Goal: Information Seeking & Learning: Learn about a topic

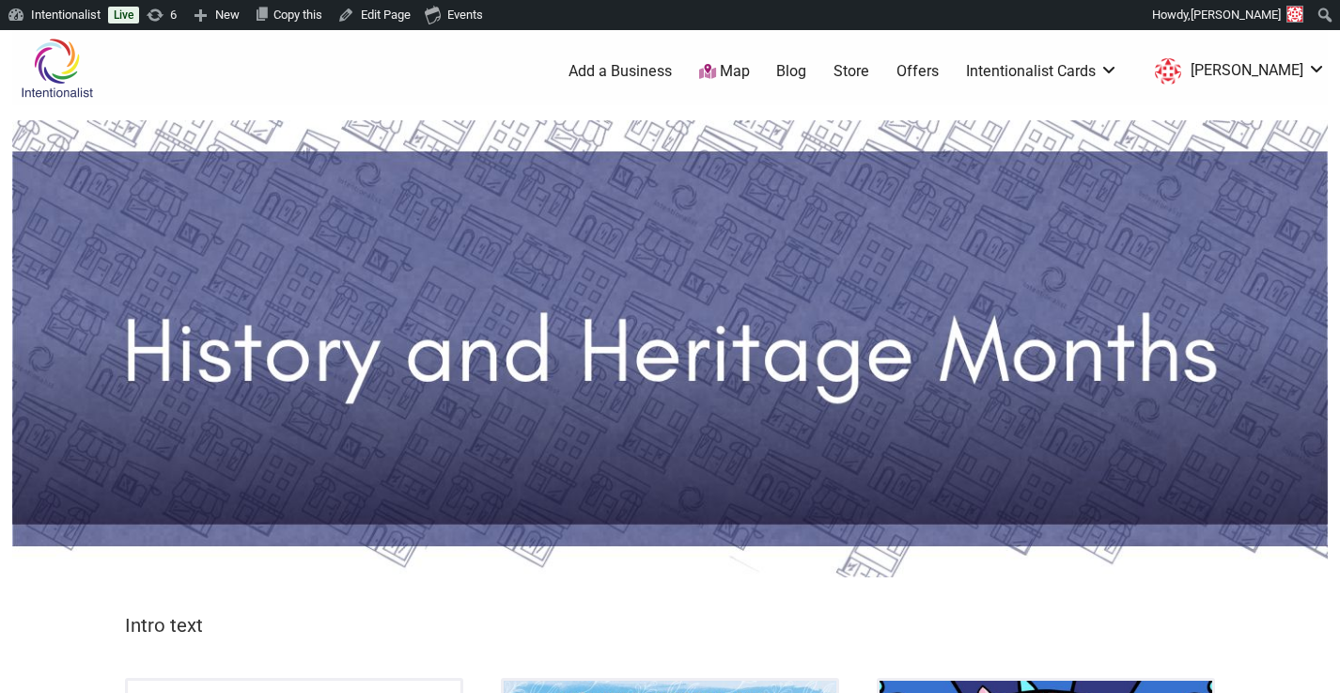
click at [806, 73] on link "Blog" at bounding box center [791, 71] width 30 height 21
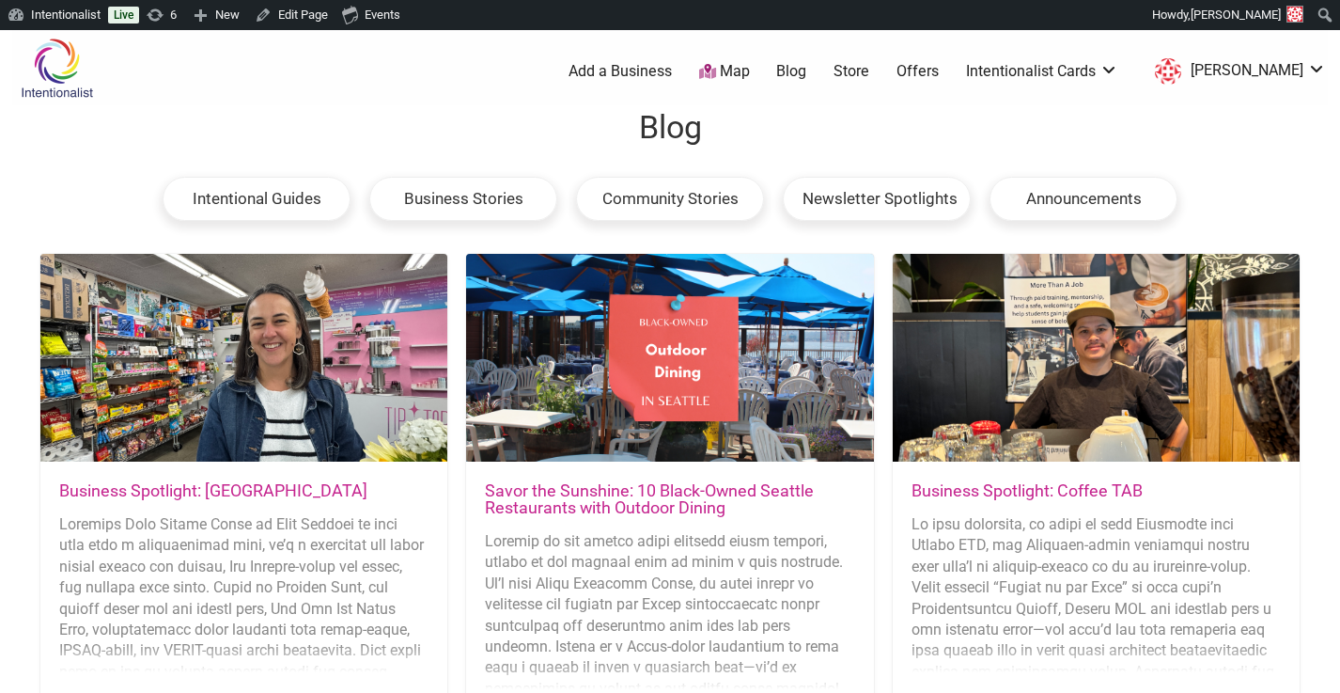
click at [266, 485] on link "Business Spotlight: [GEOGRAPHIC_DATA]" at bounding box center [213, 490] width 308 height 20
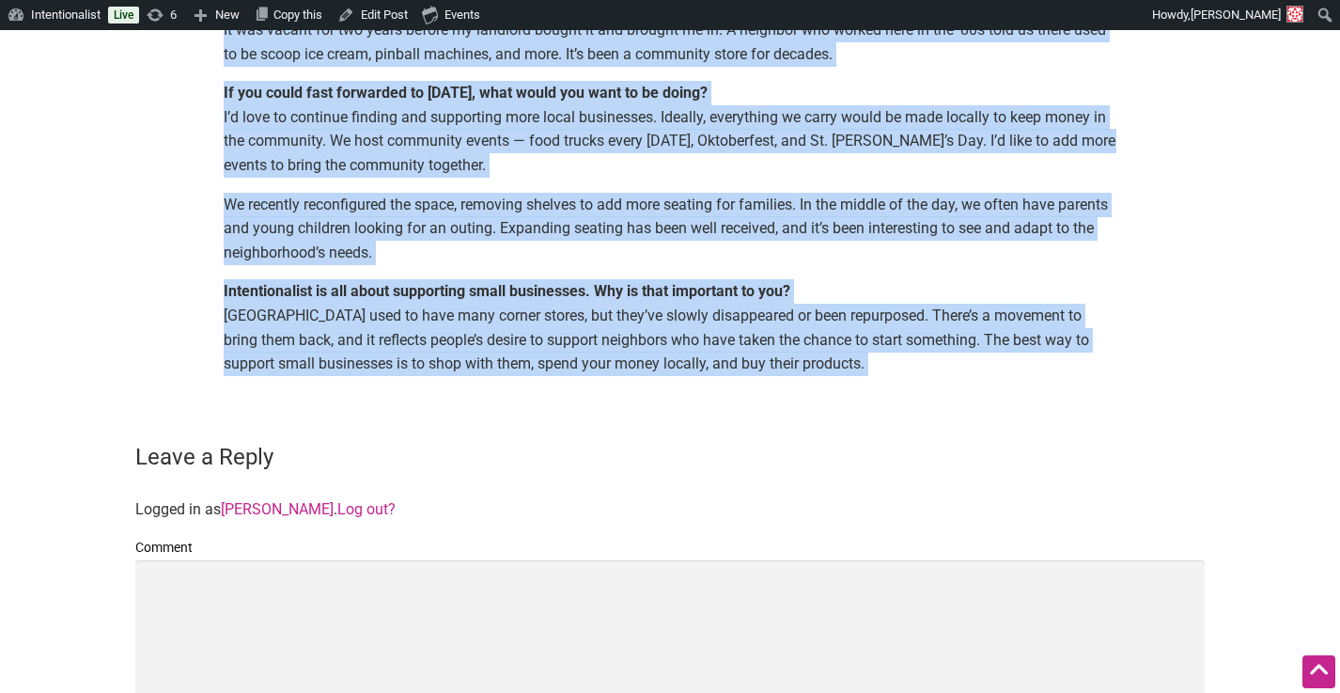
scroll to position [2056, 0]
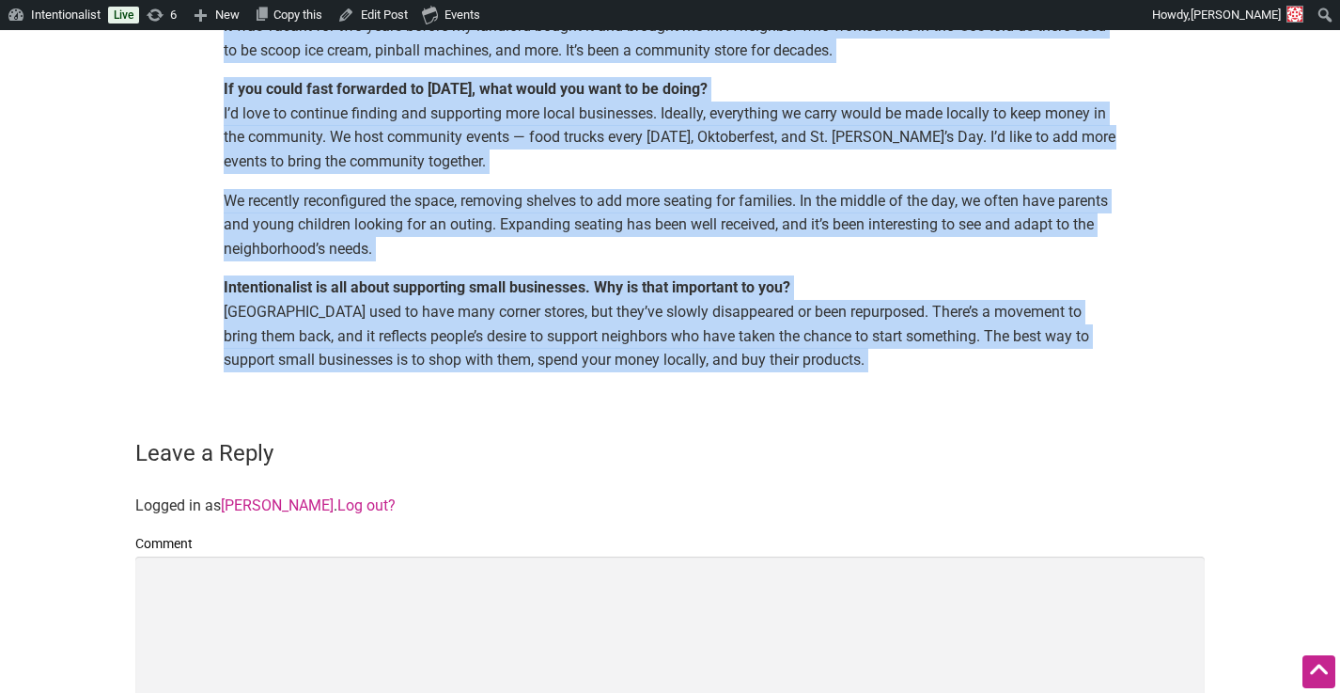
drag, startPoint x: 221, startPoint y: 114, endPoint x: 271, endPoint y: 373, distance: 264.1
copy main "Highland Park Corner Store in West Seattle is more than just a neighborhood sho…"
